Goal: Check status: Check status

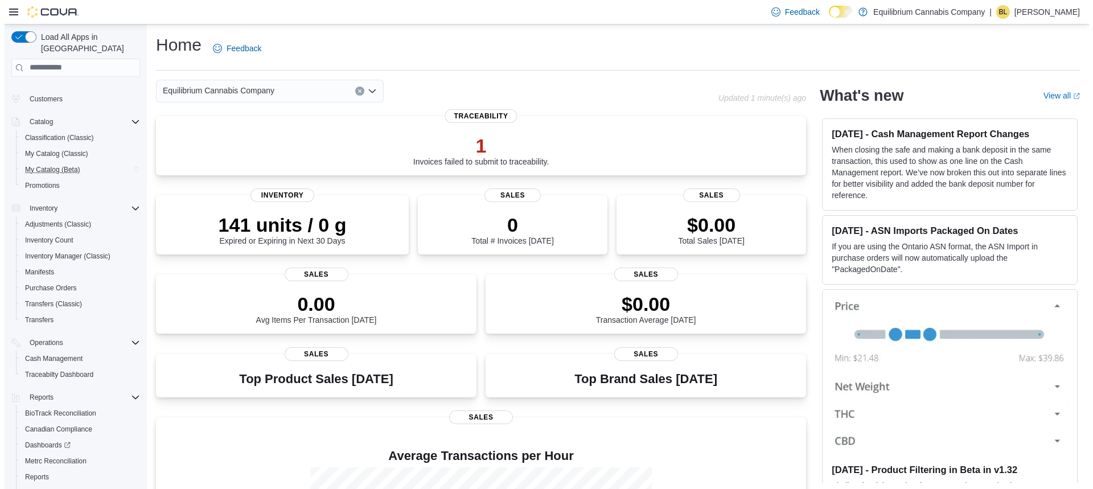
scroll to position [57, 0]
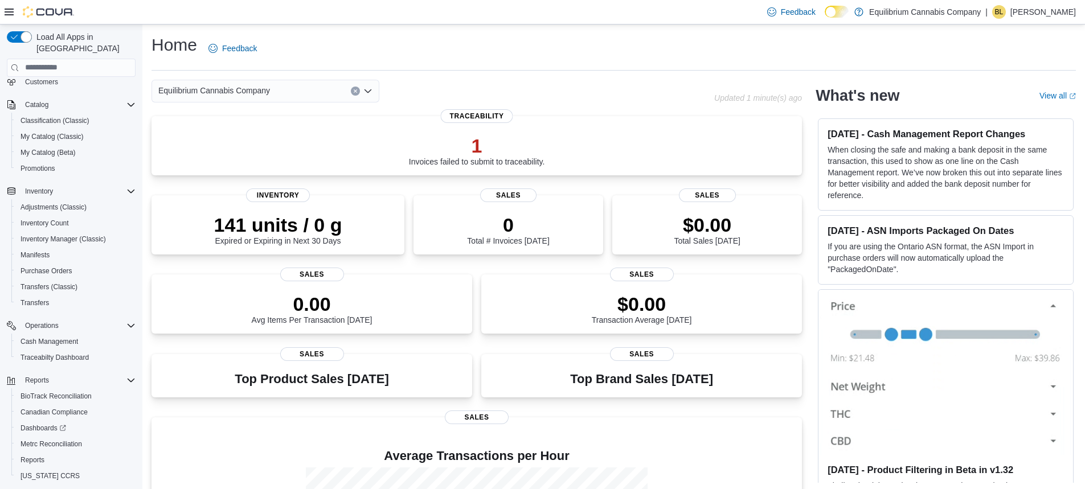
click at [10, 11] on icon at bounding box center [9, 11] width 9 height 9
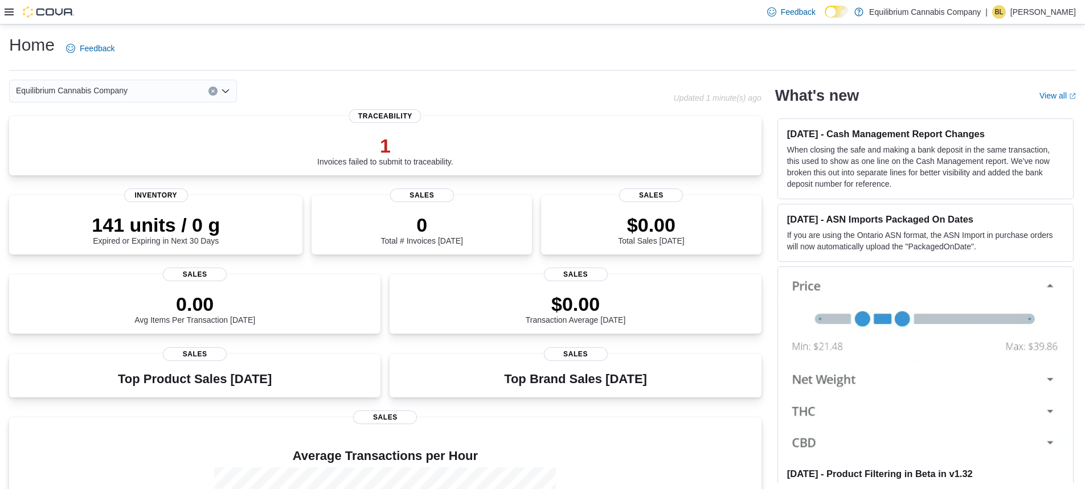
click at [10, 11] on icon at bounding box center [9, 11] width 9 height 9
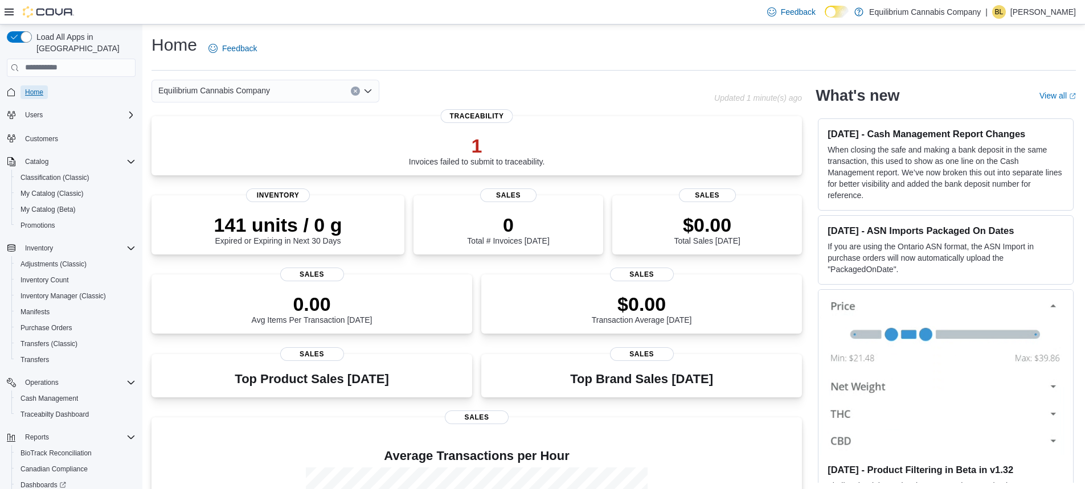
click at [32, 88] on span "Home" at bounding box center [34, 92] width 18 height 9
click at [32, 307] on span "Manifests" at bounding box center [34, 311] width 29 height 9
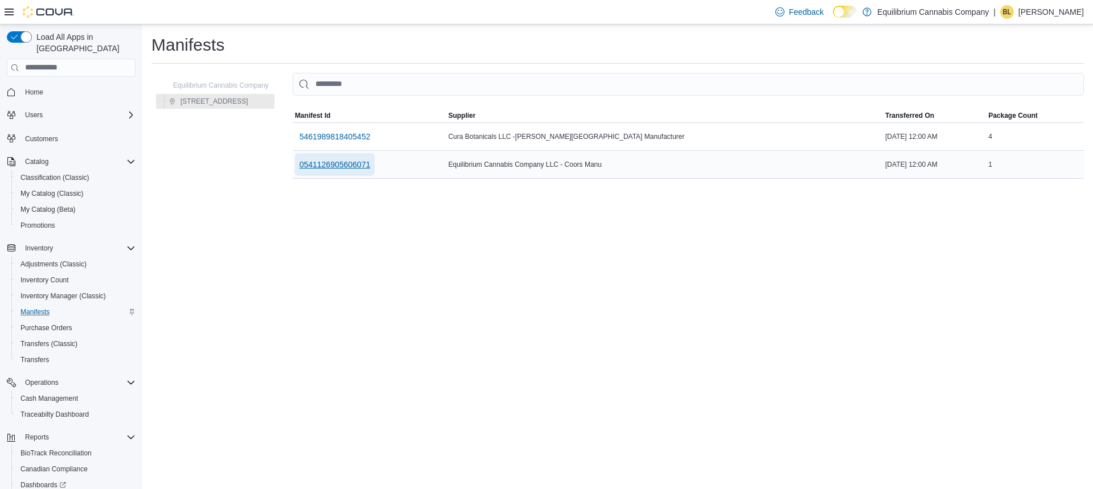
click at [350, 163] on span "0541126905606071" at bounding box center [334, 164] width 71 height 11
